Goal: Information Seeking & Learning: Learn about a topic

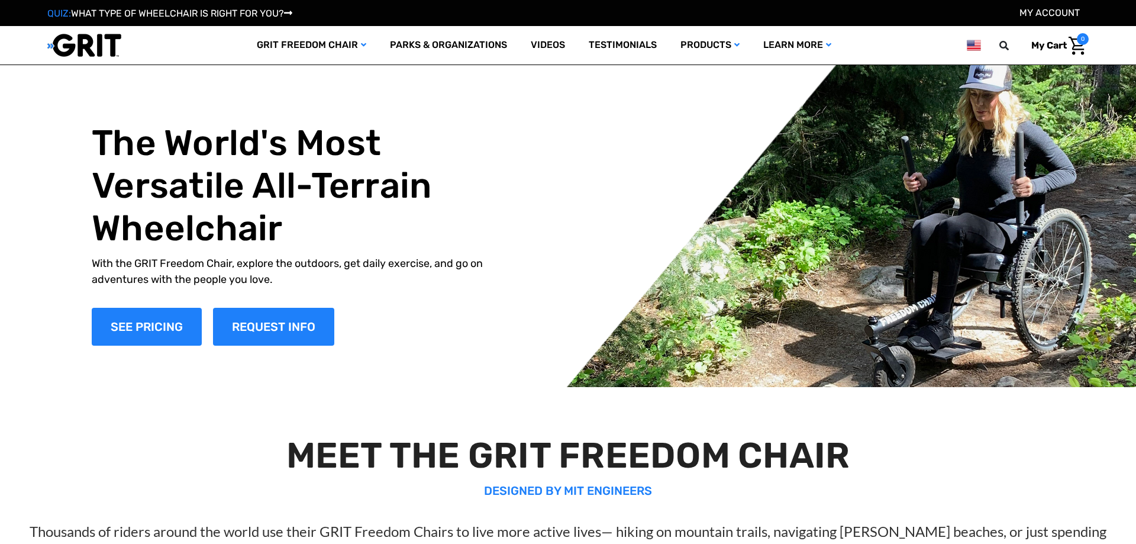
click at [959, 349] on div "The World's Most Versatile All-Terrain Wheelchair With the GRIT Freedom Chair, …" at bounding box center [568, 233] width 988 height 307
click at [855, 347] on div "The World's Most Versatile All-Terrain Wheelchair With the GRIT Freedom Chair, …" at bounding box center [568, 233] width 988 height 307
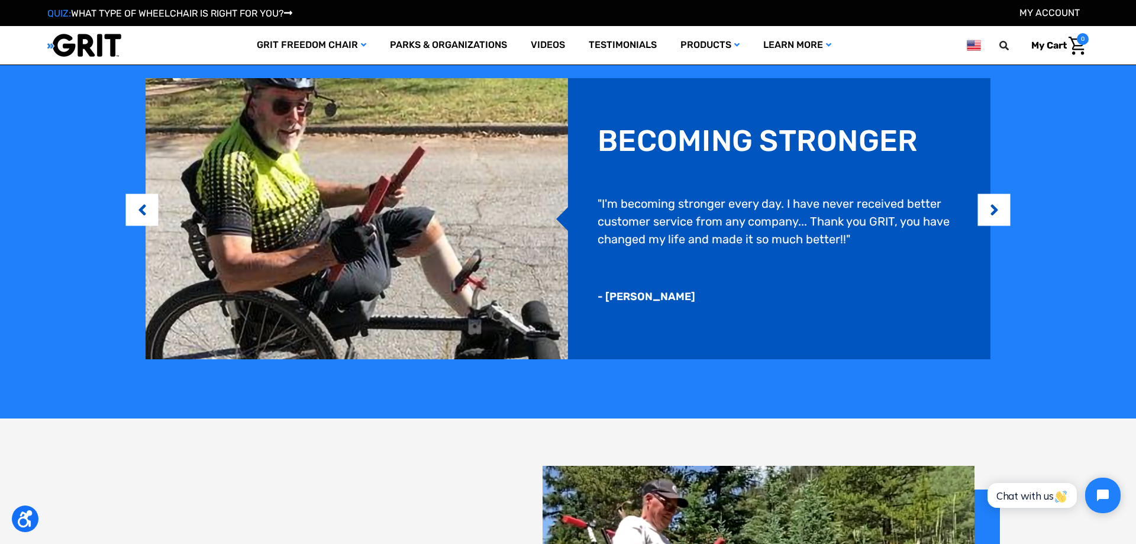
scroll to position [1508, 0]
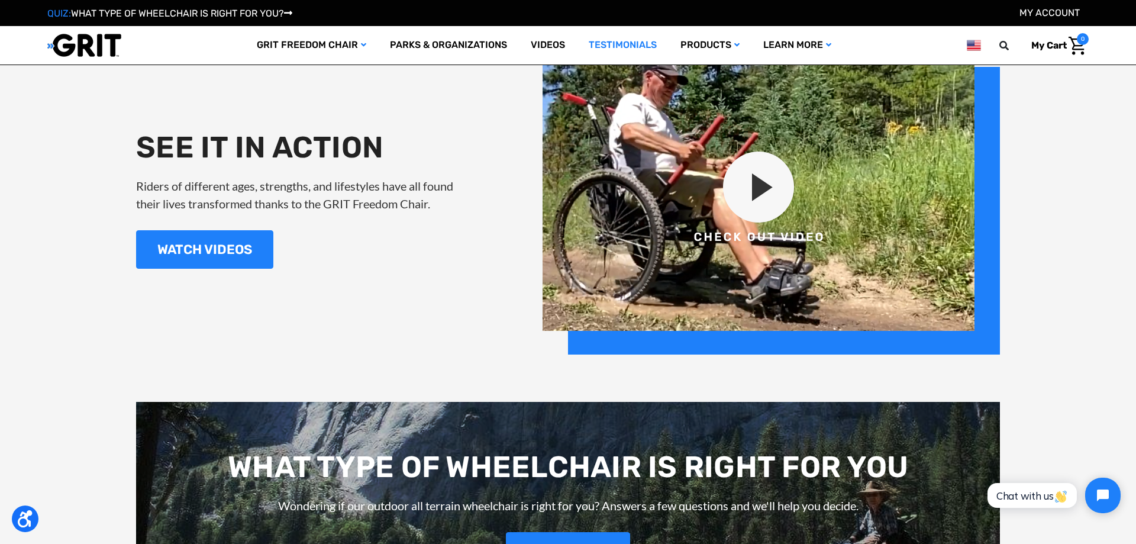
click at [594, 46] on link "Testimonials" at bounding box center [623, 45] width 92 height 38
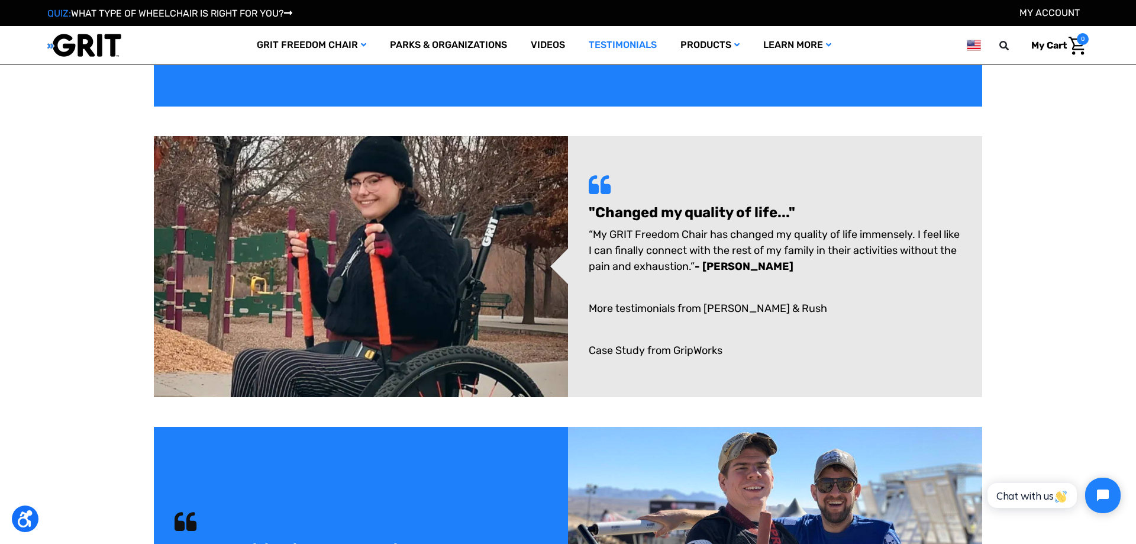
scroll to position [181, 0]
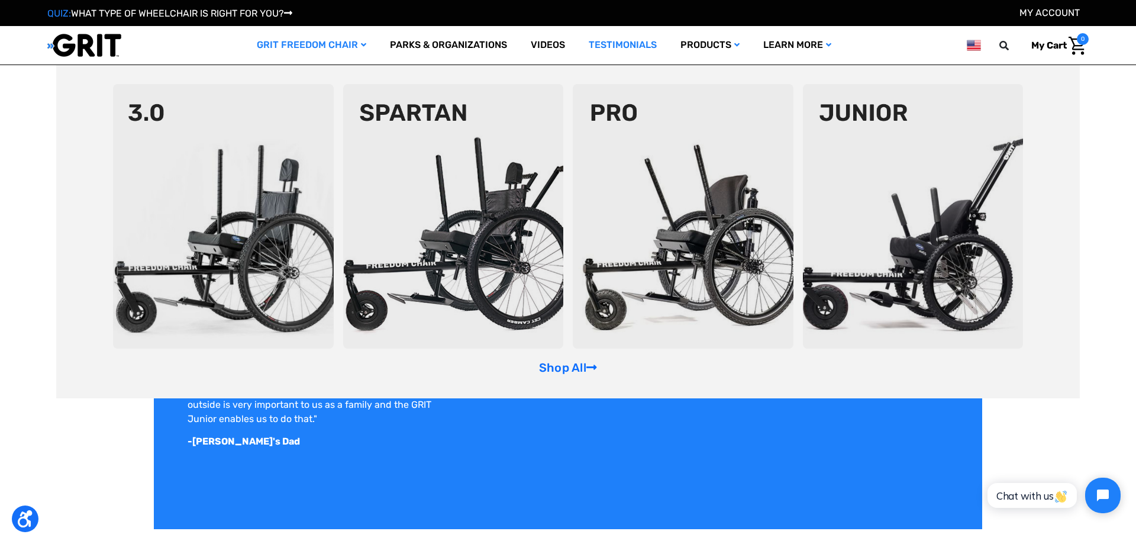
click at [196, 220] on img at bounding box center [223, 216] width 221 height 264
